Goal: Information Seeking & Learning: Learn about a topic

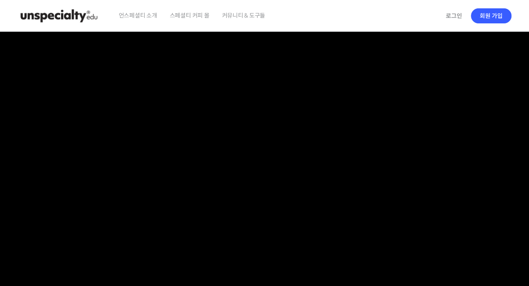
click at [78, 7] on img at bounding box center [59, 15] width 82 height 25
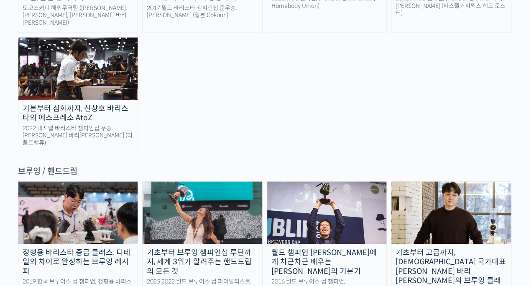
scroll to position [1288, 0]
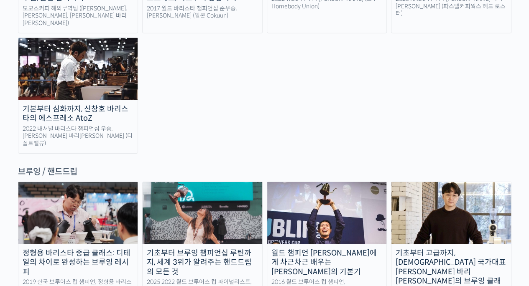
click at [30, 166] on div "브루잉 / 핸드드립" at bounding box center [264, 171] width 493 height 11
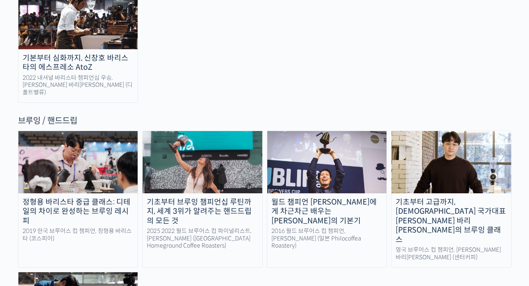
scroll to position [1359, 0]
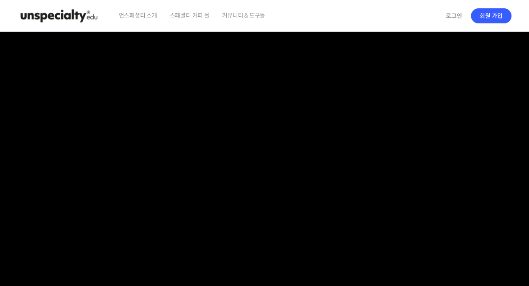
click at [95, 18] on img at bounding box center [59, 15] width 82 height 25
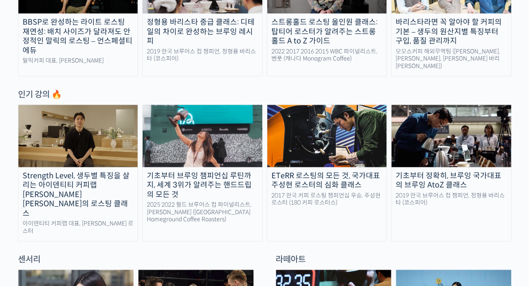
scroll to position [417, 0]
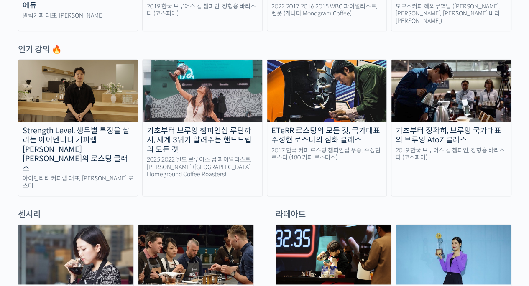
click at [196, 136] on div "기초부터 브루잉 챔피언십 루틴까지, 세계 3위가 알려주는 핸드드립의 모든 것" at bounding box center [203, 140] width 120 height 28
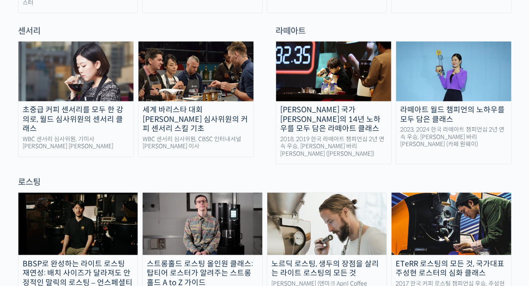
scroll to position [605, 0]
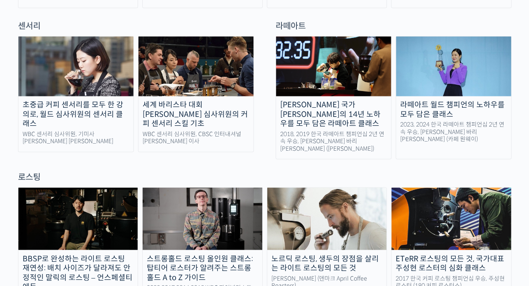
click at [93, 100] on div "초중급 커피 센서리를 모두 한 강의로, 월드 심사위원의 센서리 클래스" at bounding box center [75, 114] width 115 height 28
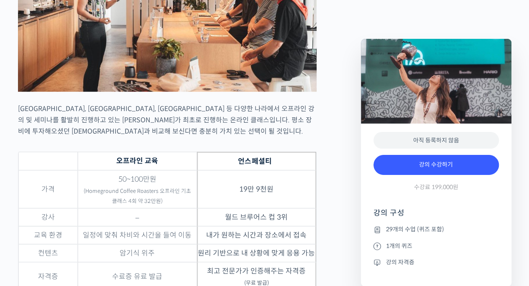
scroll to position [2663, 0]
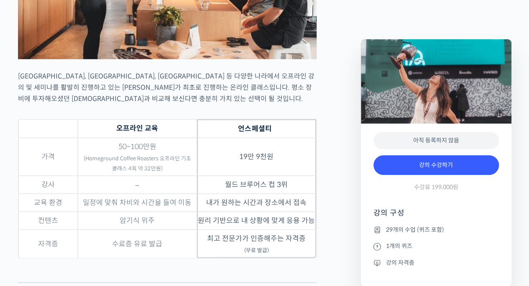
click at [151, 156] on sub "(Homeground Coffee Roasters 오프라인 기초 클래스 4회 약 32만원)" at bounding box center [137, 164] width 107 height 17
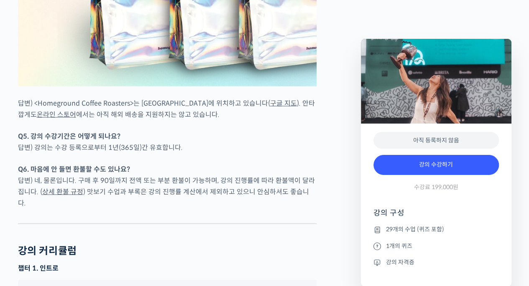
scroll to position [3966, 0]
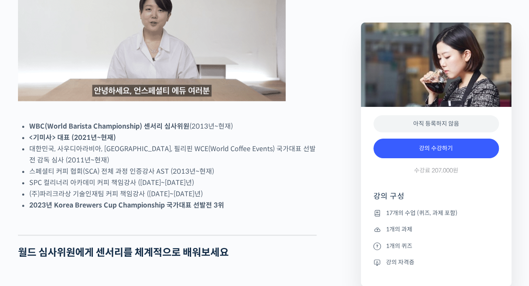
scroll to position [417, 0]
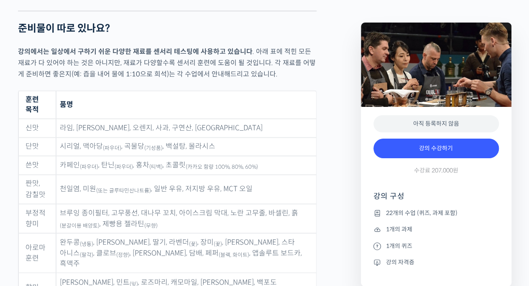
scroll to position [3769, 0]
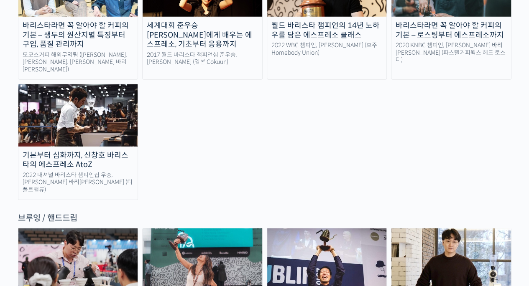
scroll to position [1241, 0]
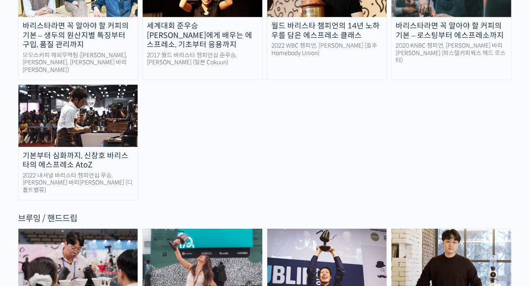
click at [294, 229] on img at bounding box center [327, 260] width 120 height 62
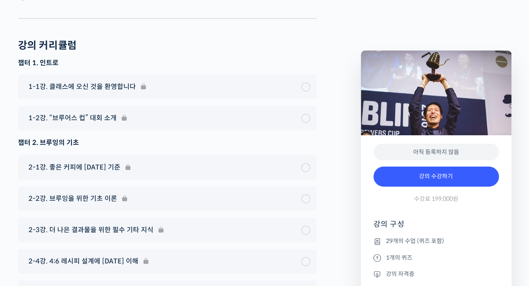
scroll to position [3495, 0]
